Goal: Transaction & Acquisition: Download file/media

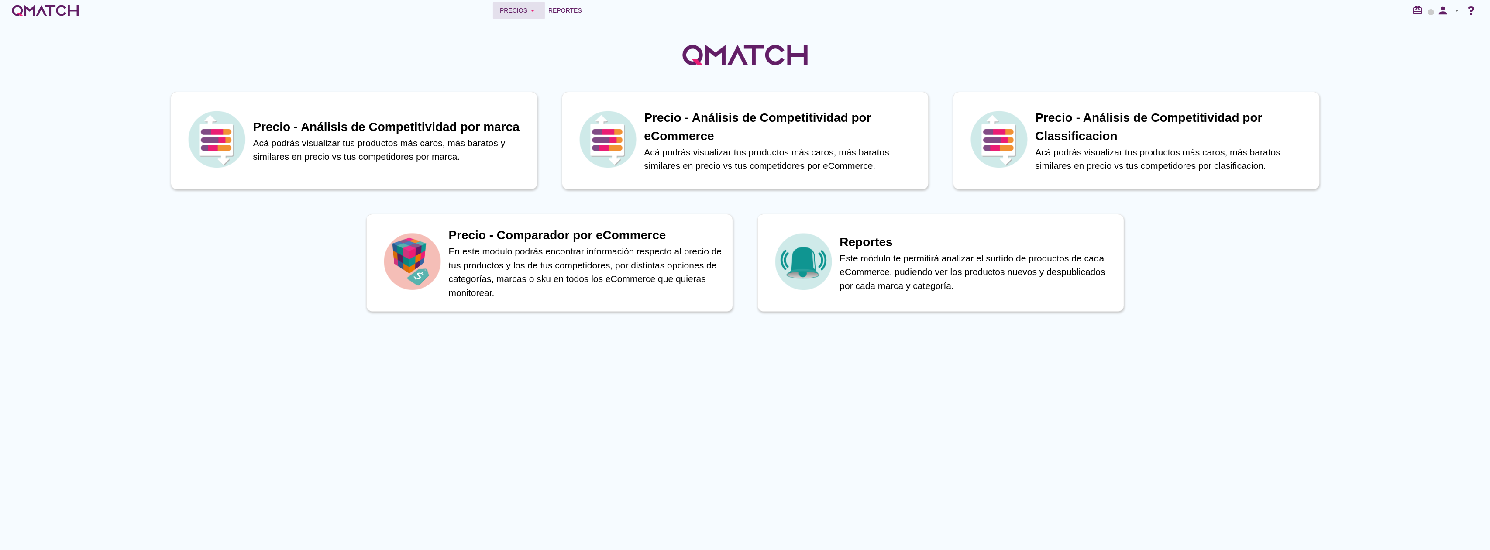
click at [528, 9] on icon "arrow_drop_down" at bounding box center [532, 10] width 10 height 10
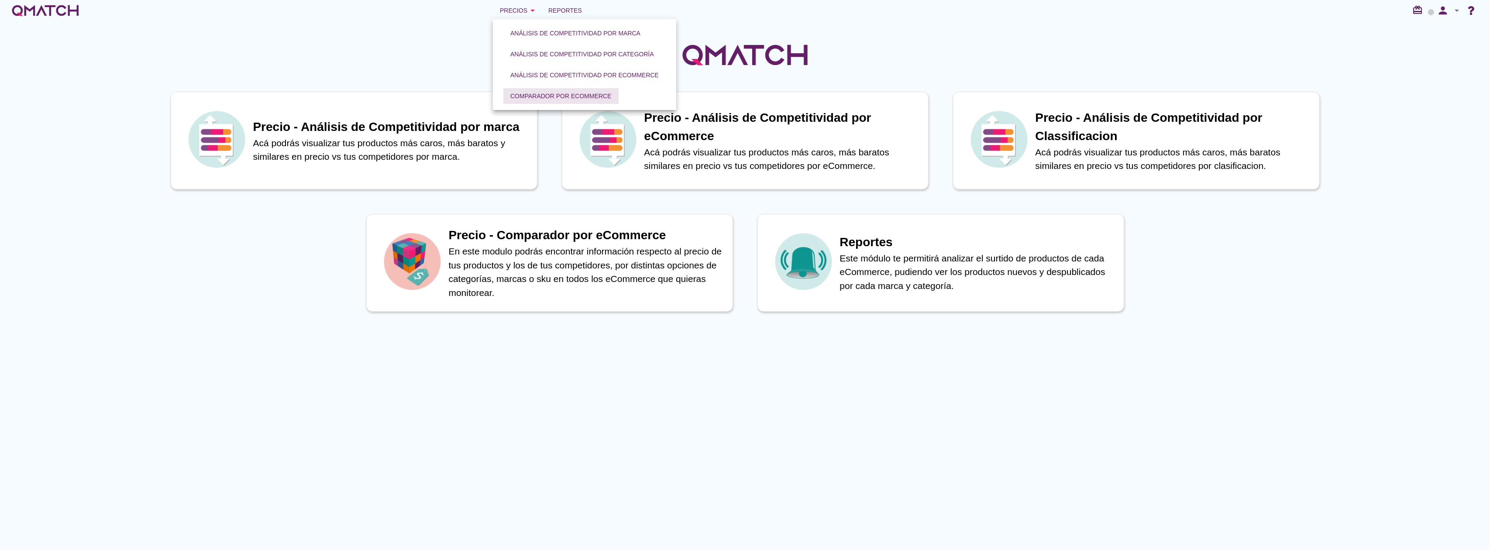
click at [534, 99] on div "Comparador por eCommerce" at bounding box center [560, 96] width 101 height 9
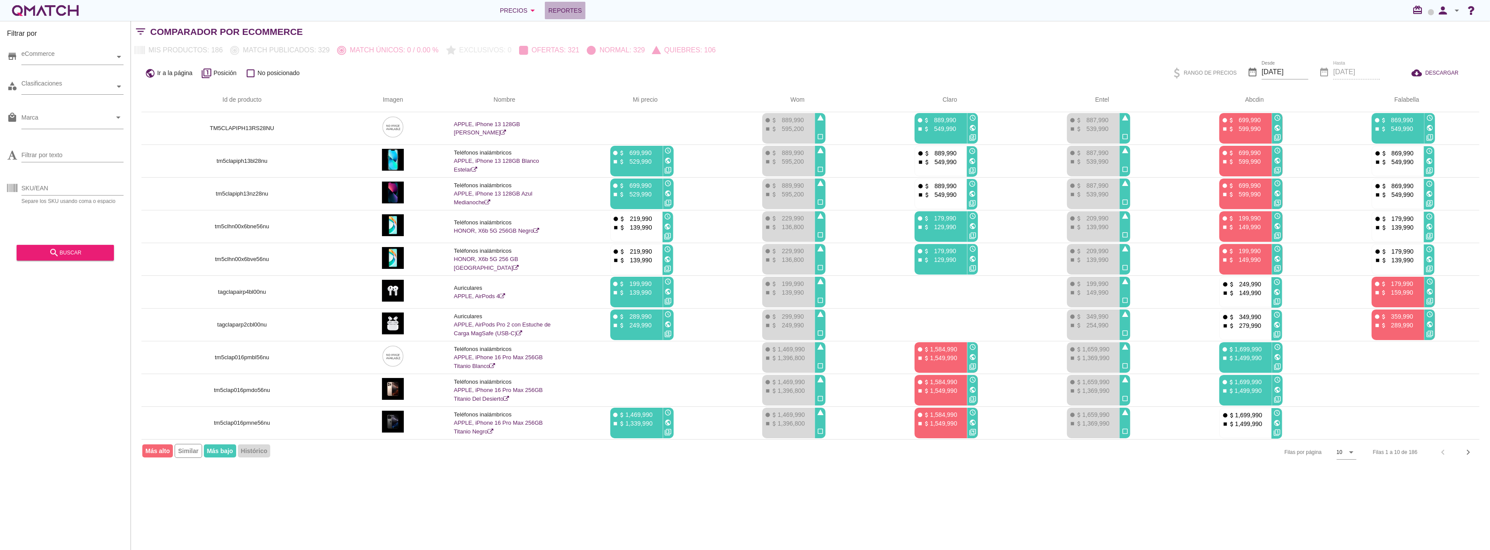
click at [567, 14] on span "Reportes" at bounding box center [565, 10] width 34 height 10
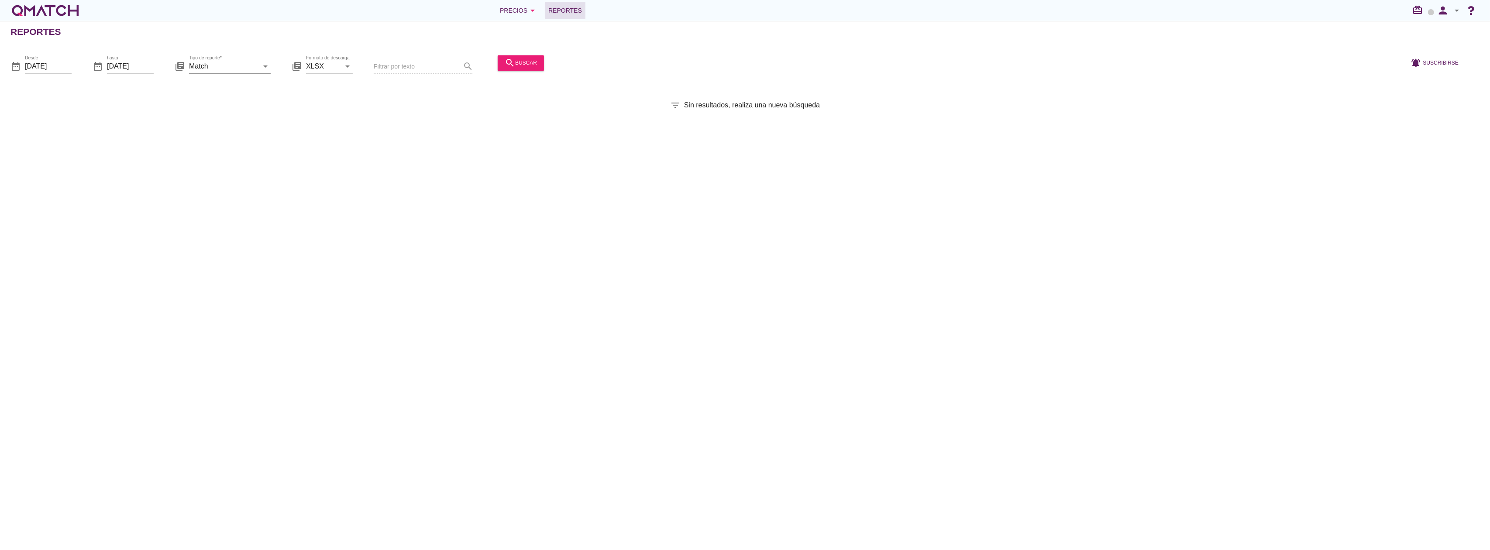
click at [223, 66] on input "Match" at bounding box center [223, 66] width 69 height 14
click at [220, 151] on div "Match con historicos" at bounding box center [242, 150] width 92 height 10
type input "Match con historicos"
click at [519, 66] on div "search buscar" at bounding box center [521, 63] width 32 height 10
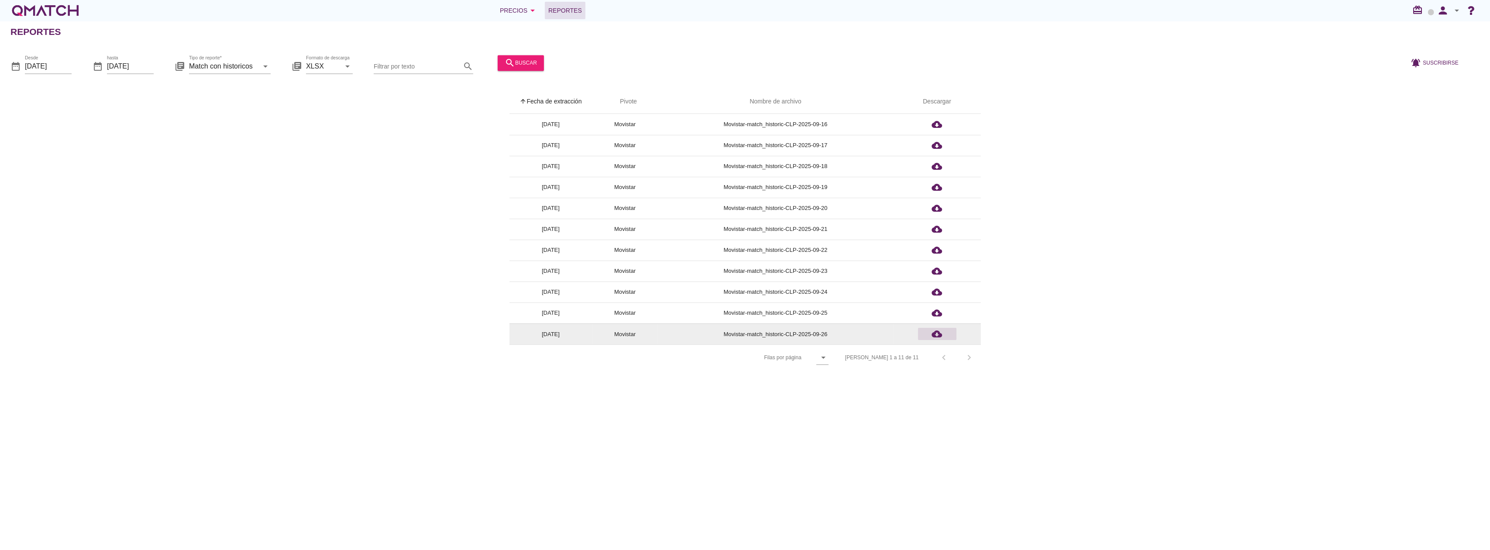
click at [939, 335] on icon "cloud_download" at bounding box center [937, 334] width 10 height 10
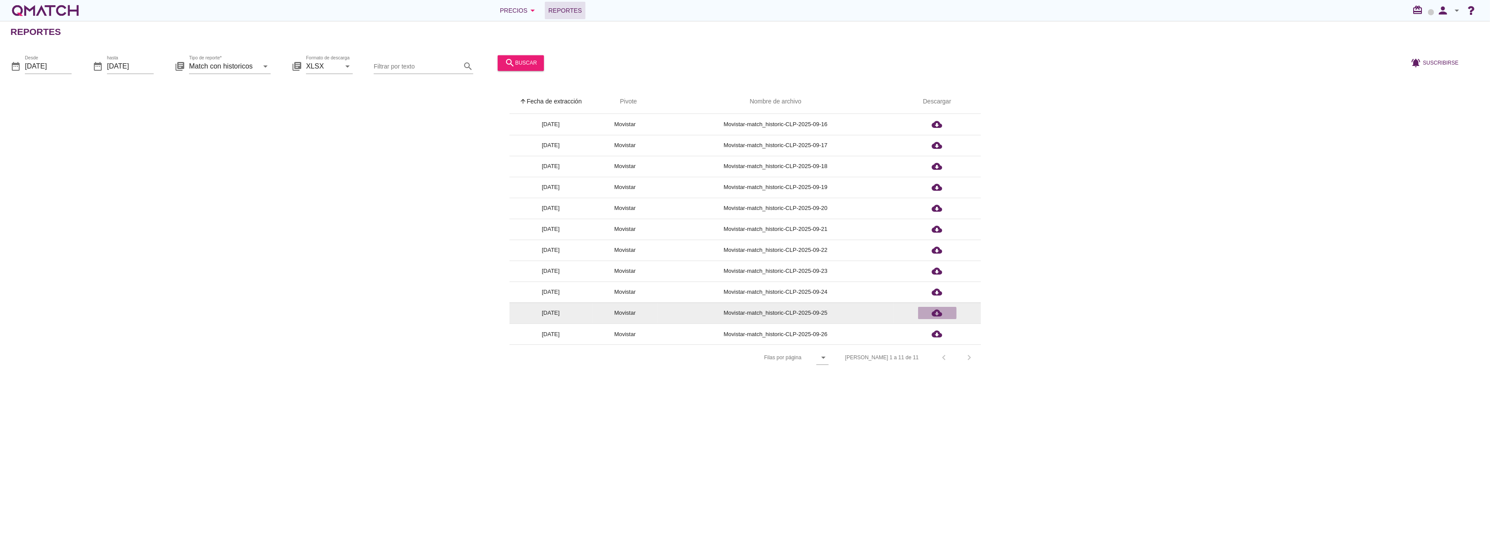
click at [938, 313] on icon "cloud_download" at bounding box center [937, 313] width 10 height 10
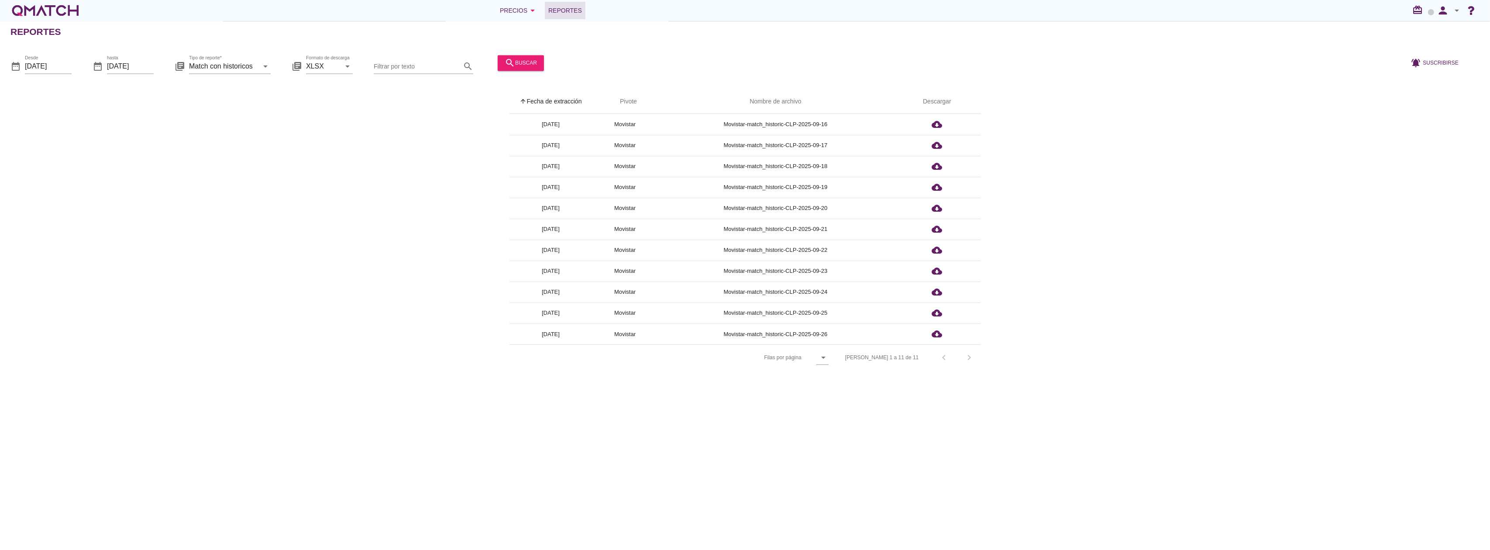
click at [393, 142] on div "arrow_upward Fecha de extracción arrow_upward Pivote Nombre de archivo Descarga…" at bounding box center [744, 230] width 1469 height 281
click at [275, 240] on div "arrow_upward Fecha de extracción arrow_upward Pivote Nombre de archivo Descarga…" at bounding box center [744, 230] width 1469 height 281
click at [1448, 13] on icon "person" at bounding box center [1442, 10] width 17 height 12
